Goal: Transaction & Acquisition: Book appointment/travel/reservation

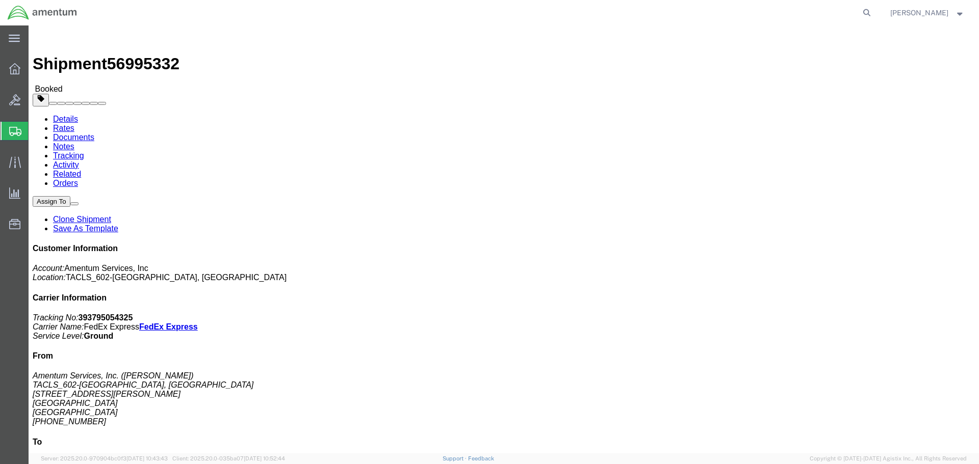
click at [0, 0] on span "Shipment Manager" at bounding box center [0, 0] width 0 height 0
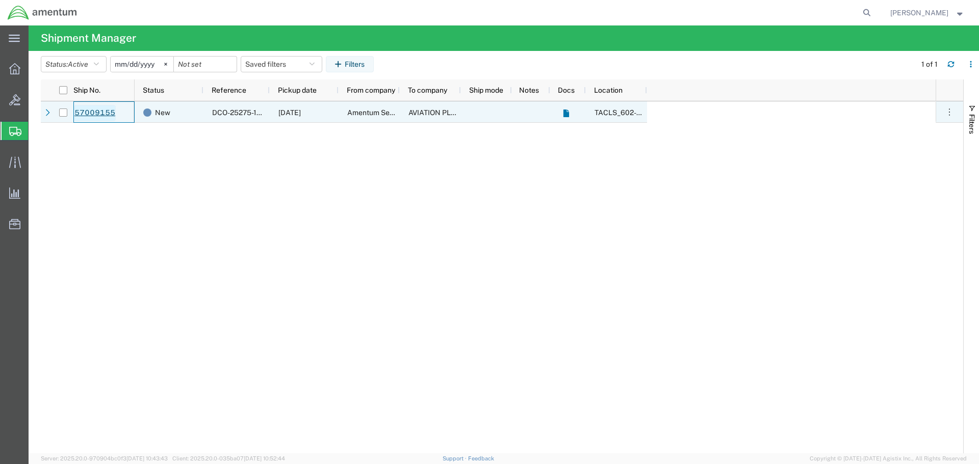
click at [95, 107] on link "57009155" at bounding box center [95, 113] width 42 height 16
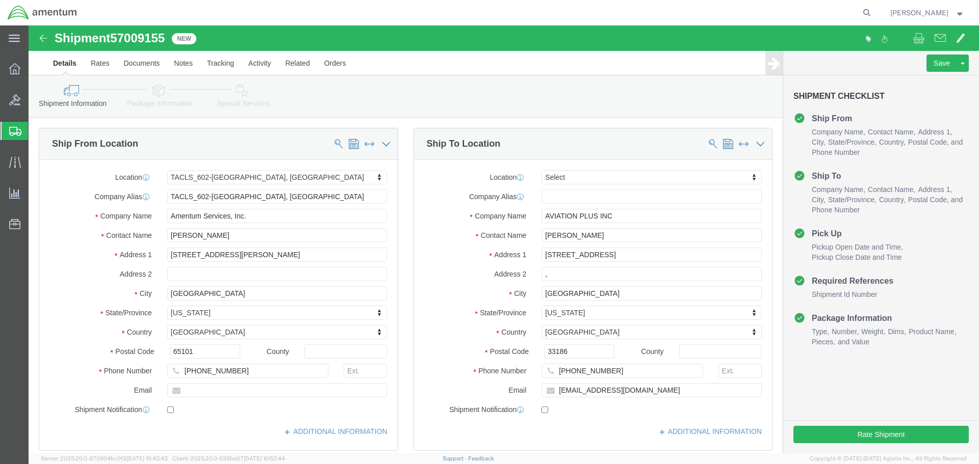
select select "42707"
select select
click button "Rate Shipment"
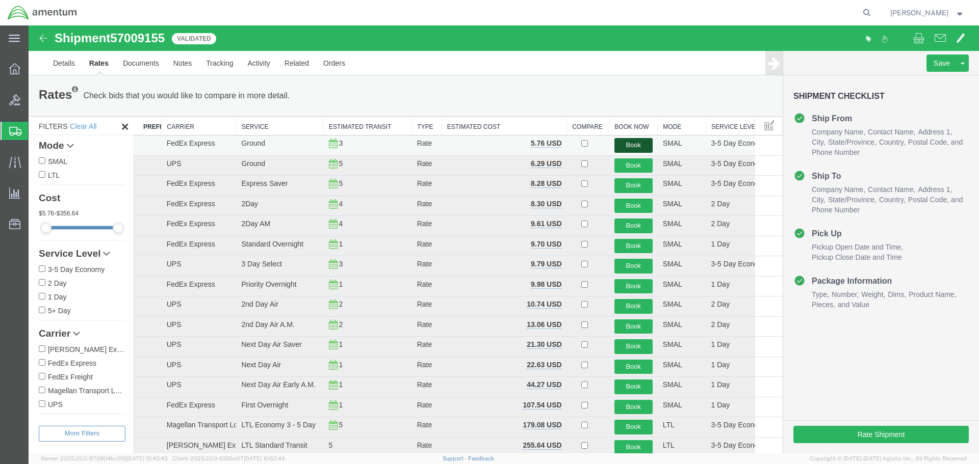
click at [625, 144] on button "Book" at bounding box center [633, 145] width 38 height 15
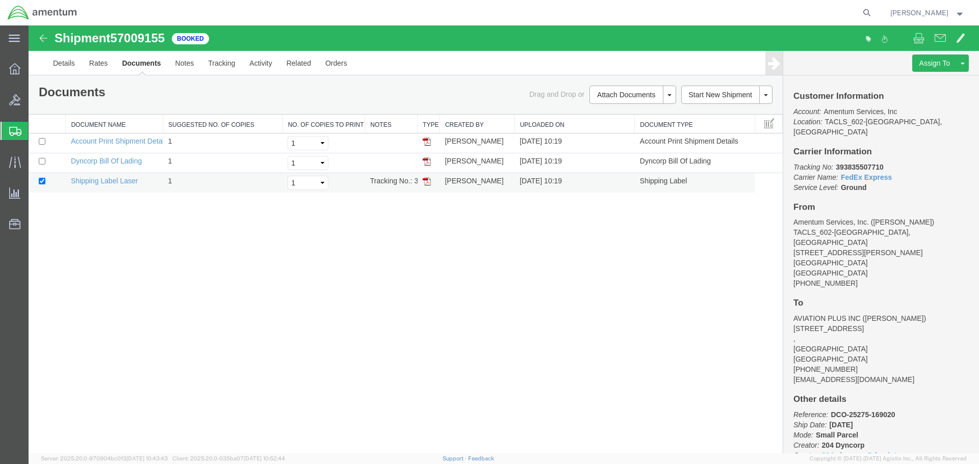
click at [426, 183] on img at bounding box center [427, 181] width 8 height 8
